Goal: Complete application form: Complete application form

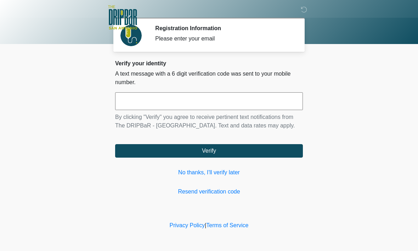
scroll to position [0, 0]
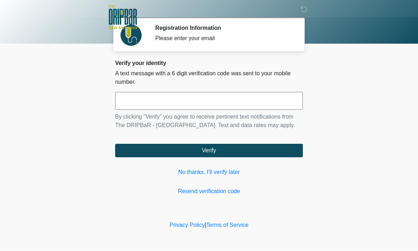
click at [212, 104] on input "text" at bounding box center [209, 101] width 188 height 18
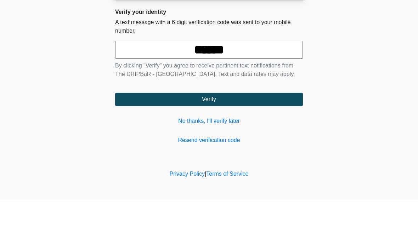
type input "******"
click at [368, 67] on body "‎ ‎ ‎ ‎ Registration Information Please enter your email Please connect to Wi-F…" at bounding box center [209, 125] width 418 height 251
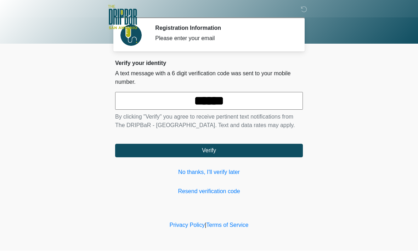
click at [245, 157] on button "Verify" at bounding box center [209, 150] width 188 height 13
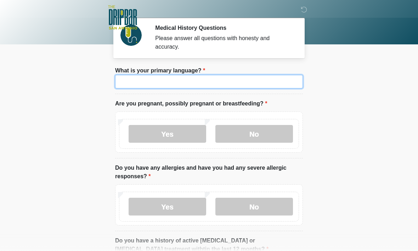
click at [179, 83] on input "What is your primary language?" at bounding box center [209, 81] width 188 height 13
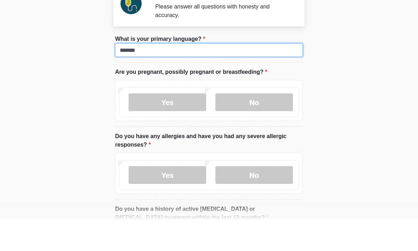
type input "*******"
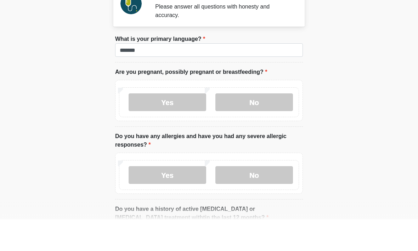
click at [367, 71] on body "‎ ‎ ‎ ‎ Medical History Questions Please answer all questions with honesty and …" at bounding box center [209, 125] width 418 height 251
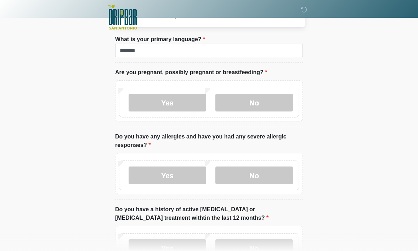
click at [266, 102] on label "No" at bounding box center [255, 103] width 78 height 18
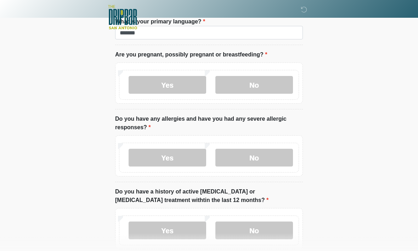
click at [266, 154] on label "No" at bounding box center [255, 158] width 78 height 18
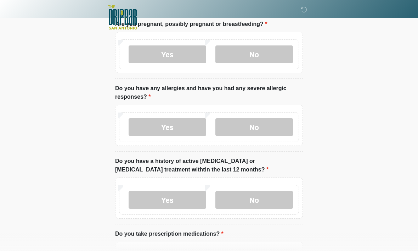
click at [271, 197] on label "No" at bounding box center [255, 200] width 78 height 18
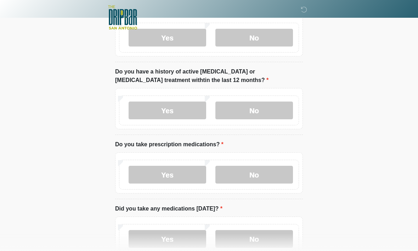
scroll to position [170, 0]
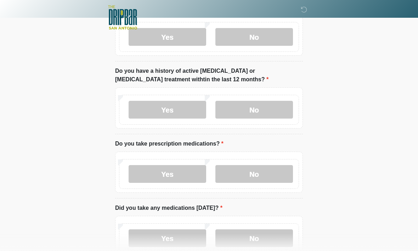
click at [272, 171] on label "No" at bounding box center [255, 174] width 78 height 18
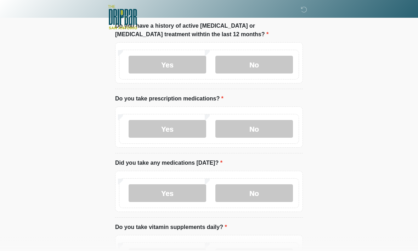
scroll to position [229, 0]
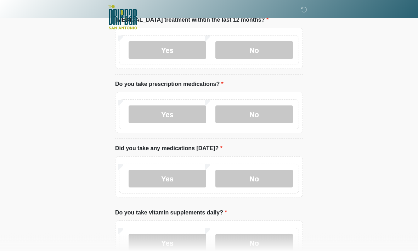
click at [271, 177] on label "No" at bounding box center [255, 179] width 78 height 18
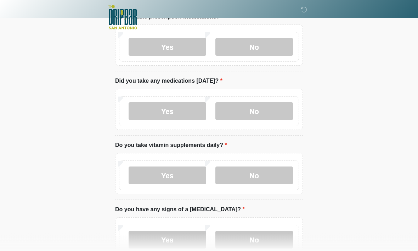
scroll to position [298, 0]
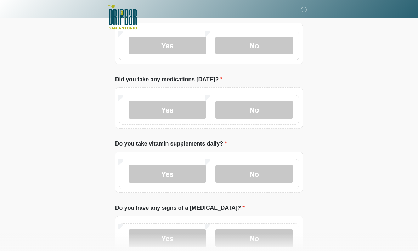
click at [267, 173] on label "No" at bounding box center [255, 174] width 78 height 18
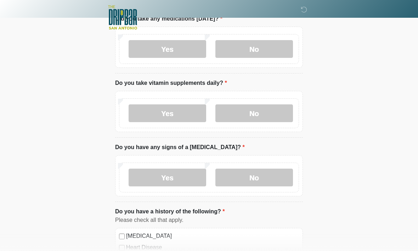
scroll to position [359, 0]
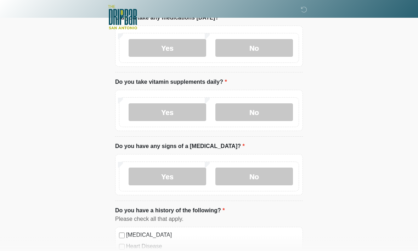
click at [273, 178] on label "No" at bounding box center [255, 177] width 78 height 18
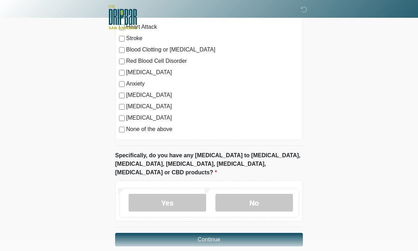
scroll to position [587, 0]
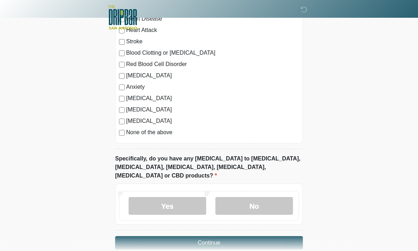
click at [265, 199] on label "No" at bounding box center [255, 206] width 78 height 18
click at [231, 236] on button "Continue" at bounding box center [209, 242] width 188 height 13
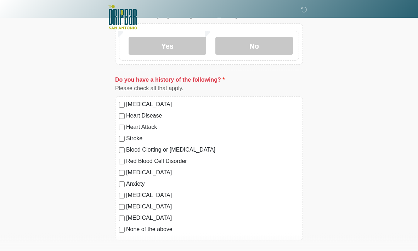
scroll to position [498, 0]
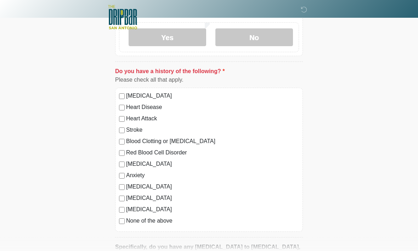
click at [131, 222] on label "None of the above" at bounding box center [212, 221] width 173 height 9
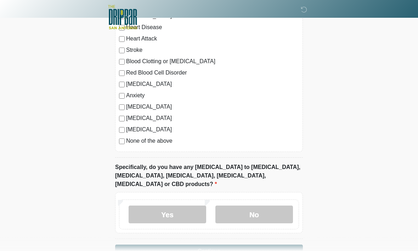
scroll to position [579, 0]
click at [228, 244] on button "Continue" at bounding box center [209, 250] width 188 height 13
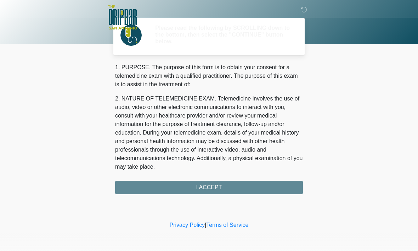
scroll to position [0, 0]
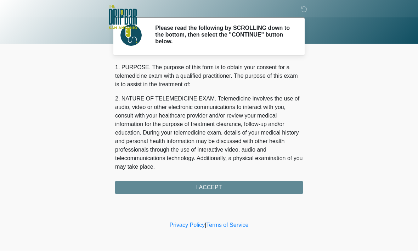
click at [233, 185] on div "1. PURPOSE. The purpose of this form is to obtain your consent for a telemedici…" at bounding box center [209, 128] width 188 height 131
click at [227, 185] on div "1. PURPOSE. The purpose of this form is to obtain your consent for a telemedici…" at bounding box center [209, 128] width 188 height 131
click at [208, 187] on div "1. PURPOSE. The purpose of this form is to obtain your consent for a telemedici…" at bounding box center [209, 128] width 188 height 131
click at [215, 192] on div "1. PURPOSE. The purpose of this form is to obtain your consent for a telemedici…" at bounding box center [209, 128] width 188 height 131
click at [222, 189] on div "1. PURPOSE. The purpose of this form is to obtain your consent for a telemedici…" at bounding box center [209, 128] width 188 height 131
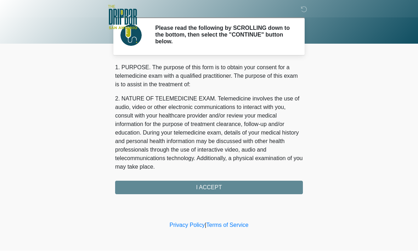
click at [237, 182] on div "1. PURPOSE. The purpose of this form is to obtain your consent for a telemedici…" at bounding box center [209, 128] width 188 height 131
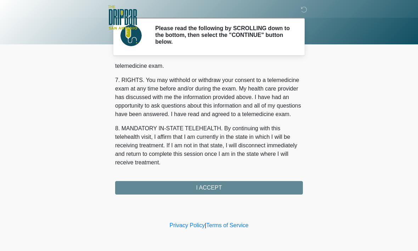
scroll to position [319, 0]
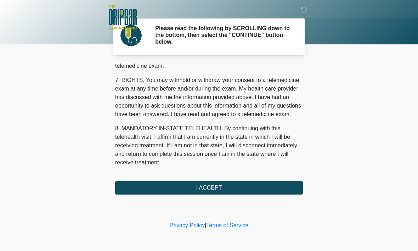
click at [178, 189] on button "I ACCEPT" at bounding box center [209, 187] width 188 height 13
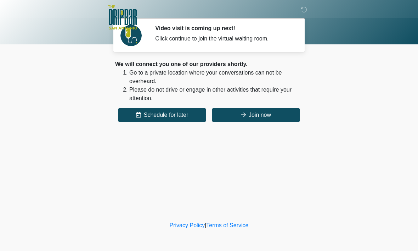
click at [233, 114] on button "Join now" at bounding box center [256, 114] width 88 height 13
